Goal: Find specific page/section: Find specific page/section

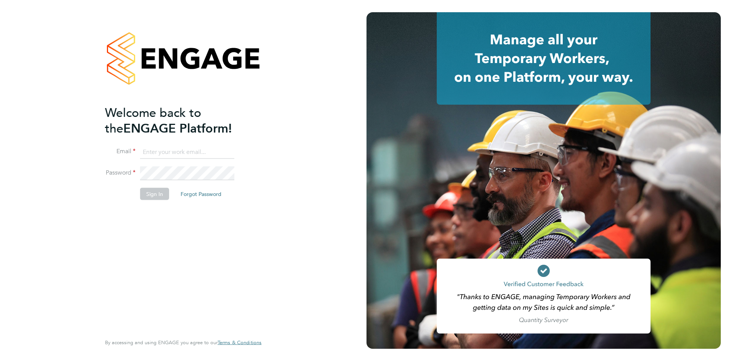
type input "lizzie.lee@buildrec.com"
click at [154, 198] on button "Sign In" at bounding box center [154, 194] width 29 height 12
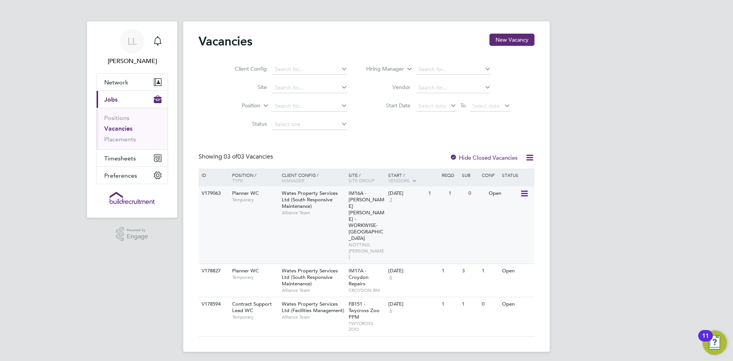
click at [373, 215] on span "IM16A - NOTT HILL - WORKWISE- North East" at bounding box center [367, 216] width 36 height 52
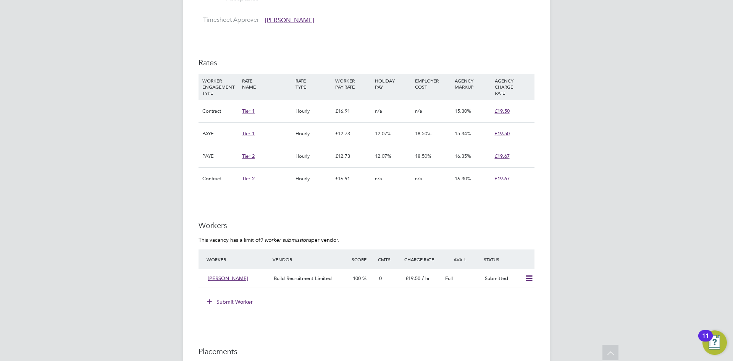
scroll to position [443, 0]
